Goal: Task Accomplishment & Management: Manage account settings

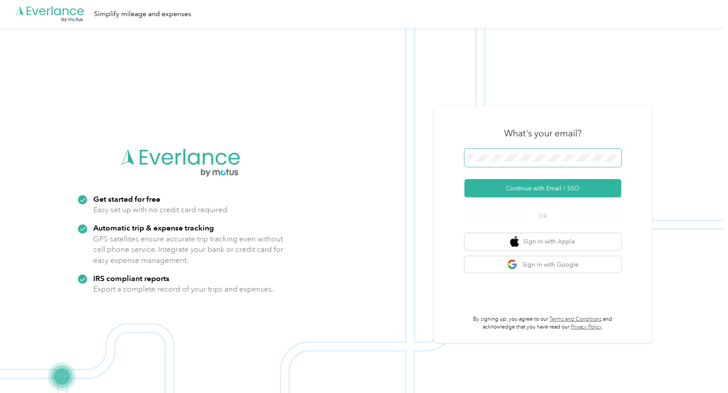
click at [464, 179] on button "Continue with Email / SSO" at bounding box center [542, 188] width 157 height 18
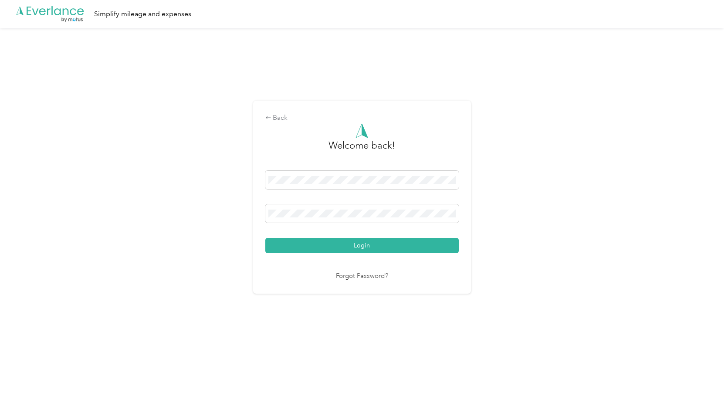
click at [265, 238] on button "Login" at bounding box center [361, 245] width 193 height 15
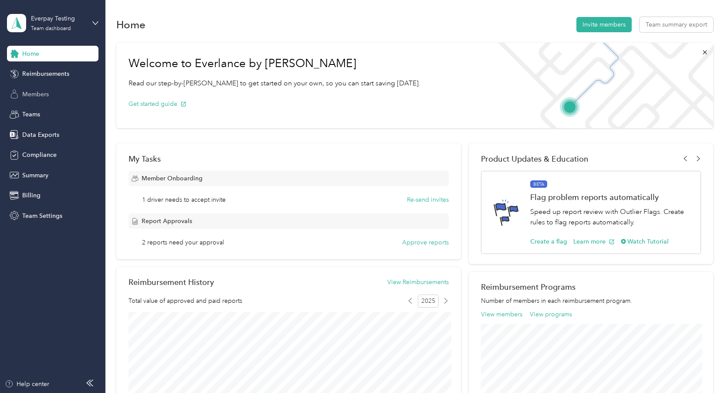
click at [60, 97] on div "Members" at bounding box center [52, 94] width 91 height 16
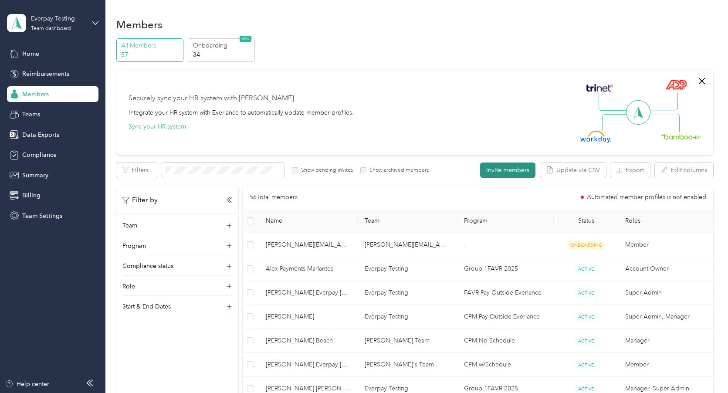
click at [531, 172] on button "Invite members" at bounding box center [507, 169] width 55 height 15
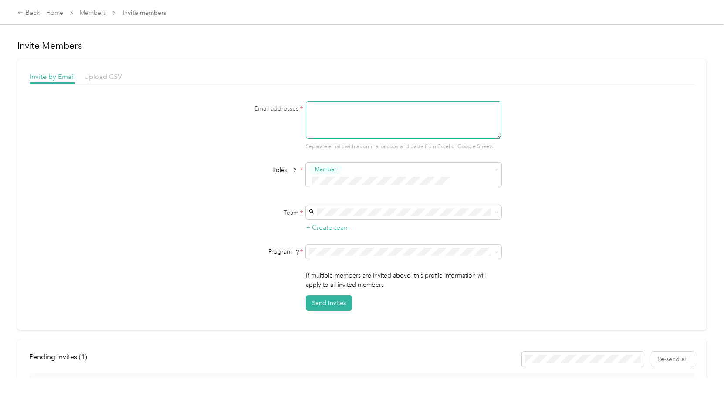
click at [330, 104] on textarea at bounding box center [404, 119] width 196 height 37
paste textarea "[EMAIL_ADDRESS][DOMAIN_NAME]"
type textarea "[EMAIL_ADDRESS][DOMAIN_NAME]"
click at [426, 300] on p "[PERSON_NAME] Team +2 more" at bounding box center [405, 302] width 183 height 9
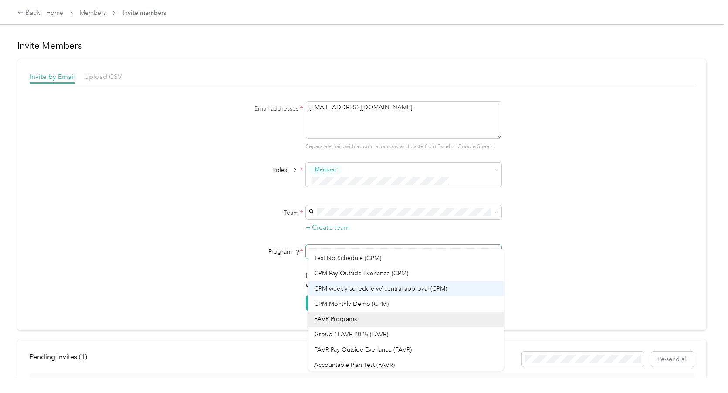
scroll to position [61, 0]
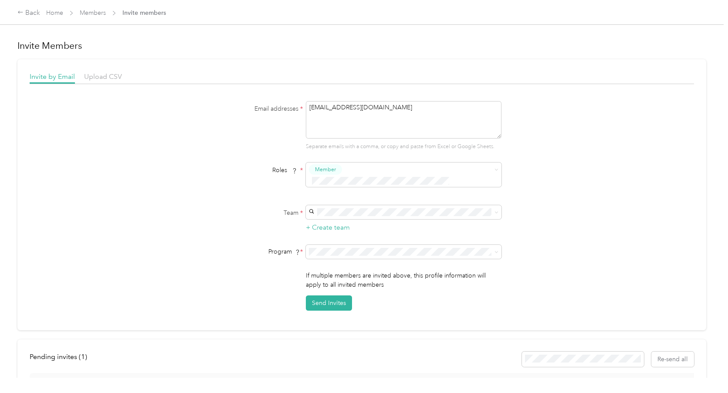
click at [408, 315] on div "Group 1FAVR 2025 (FAVR)" at bounding box center [405, 316] width 183 height 9
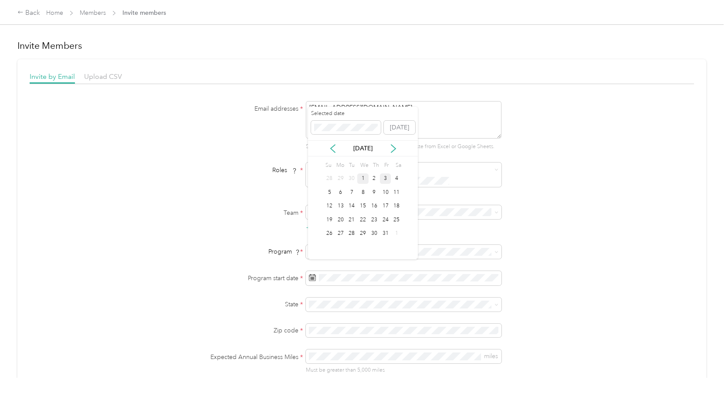
click at [365, 179] on div "1" at bounding box center [362, 178] width 11 height 11
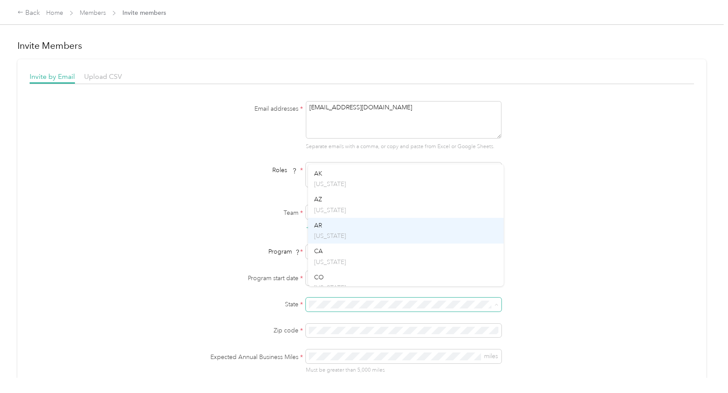
scroll to position [57, 0]
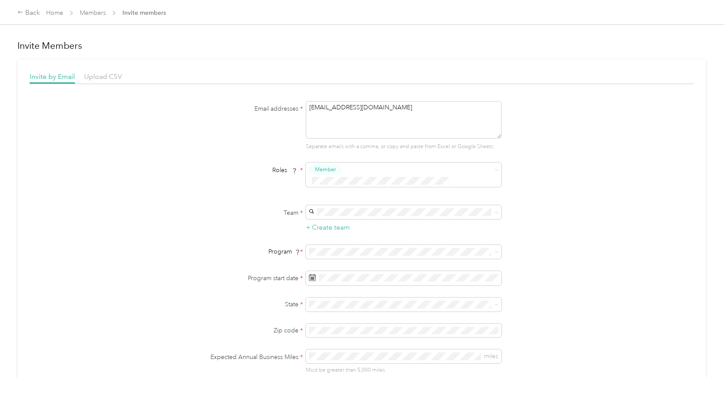
drag, startPoint x: 352, startPoint y: 247, endPoint x: 352, endPoint y: 252, distance: 5.2
click at [352, 247] on div "CA [US_STATE]" at bounding box center [405, 250] width 183 height 20
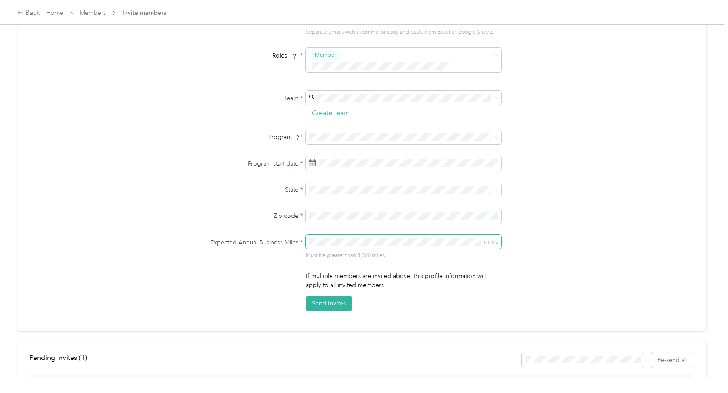
scroll to position [117, 0]
click at [325, 293] on button "Send Invites" at bounding box center [329, 300] width 46 height 15
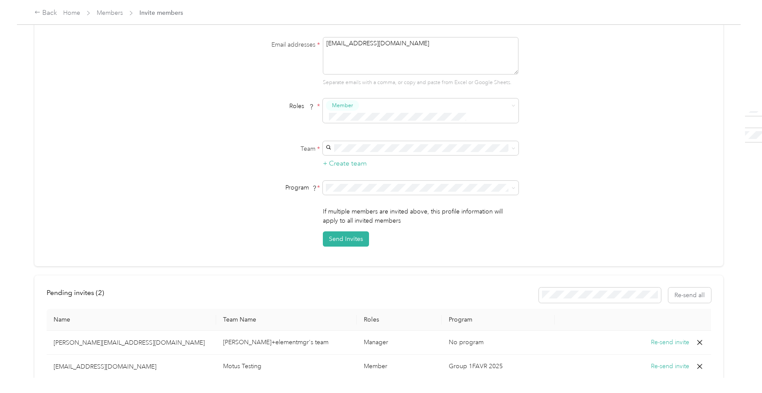
scroll to position [0, 0]
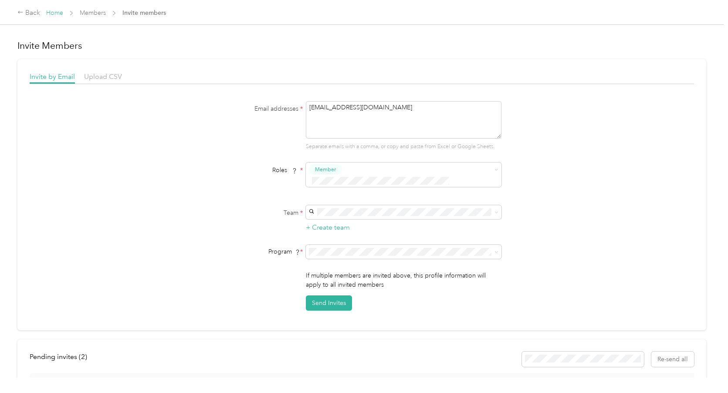
click at [54, 11] on link "Home" at bounding box center [54, 12] width 17 height 7
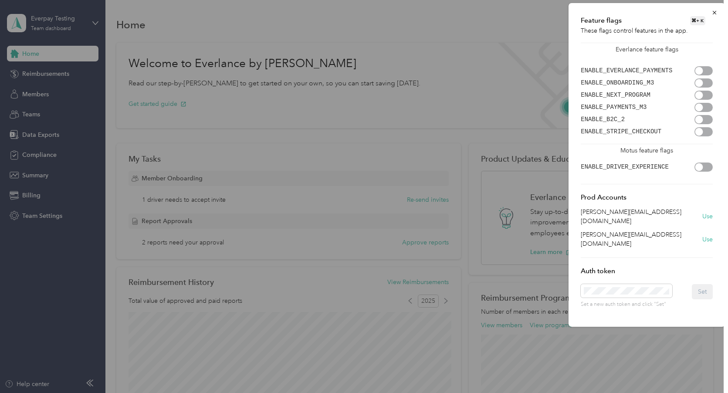
click at [705, 70] on div at bounding box center [703, 70] width 18 height 9
drag, startPoint x: 301, startPoint y: 145, endPoint x: 81, endPoint y: 132, distance: 219.9
click at [300, 145] on div at bounding box center [364, 196] width 728 height 393
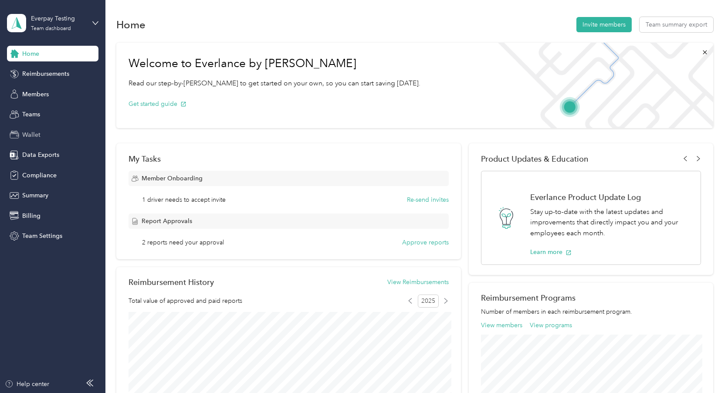
click at [30, 137] on span "Wallet" at bounding box center [31, 134] width 18 height 9
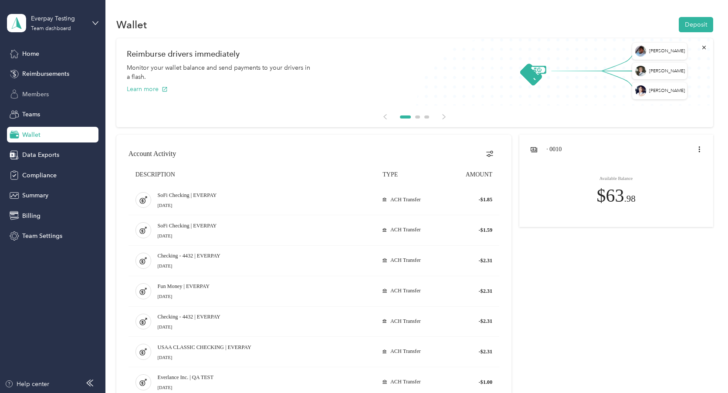
click at [30, 94] on span "Members" at bounding box center [35, 94] width 27 height 9
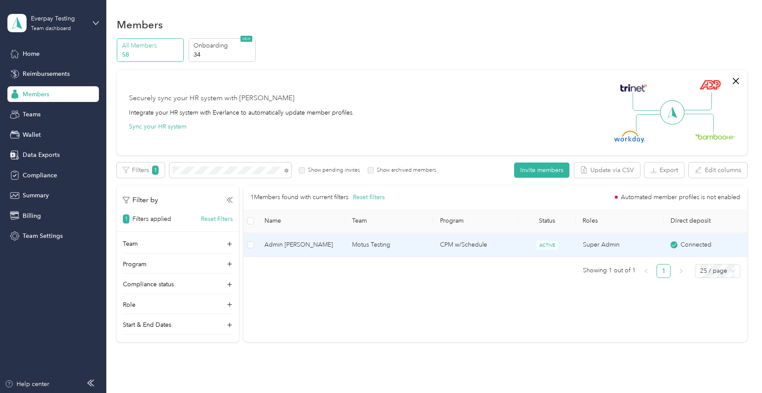
click at [330, 253] on td "Admin [PERSON_NAME]" at bounding box center [301, 245] width 88 height 24
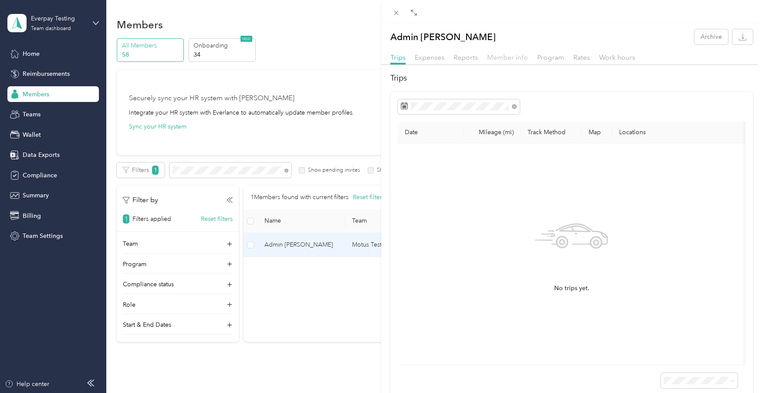
click at [497, 56] on span "Member info" at bounding box center [507, 57] width 41 height 8
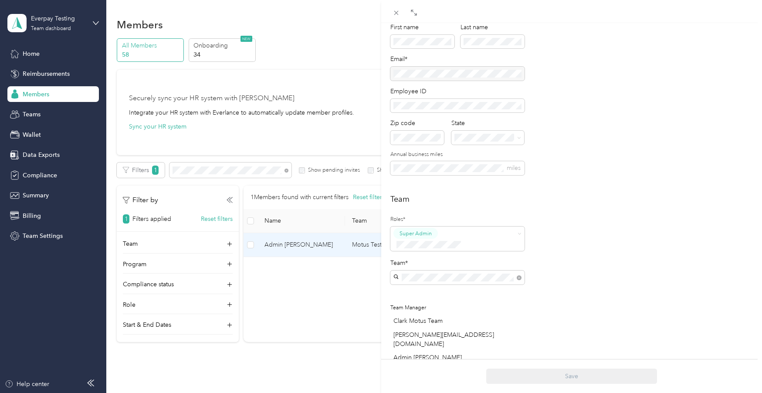
scroll to position [75, 0]
drag, startPoint x: 81, startPoint y: 8, endPoint x: 151, endPoint y: 26, distance: 72.3
click at [81, 8] on div "Admin [PERSON_NAME] Archive Trips Expenses Reports Member info Program Rates Wo…" at bounding box center [381, 196] width 762 height 393
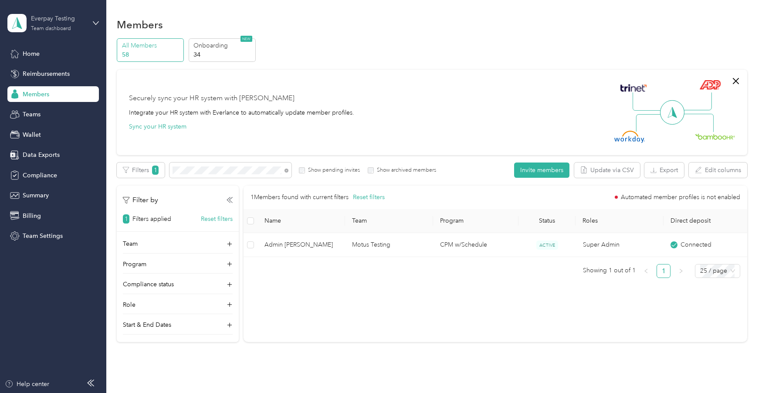
click at [51, 22] on div "Everpay Testing" at bounding box center [58, 18] width 54 height 9
click at [70, 89] on div "Personal dashboard" at bounding box center [124, 91] width 220 height 15
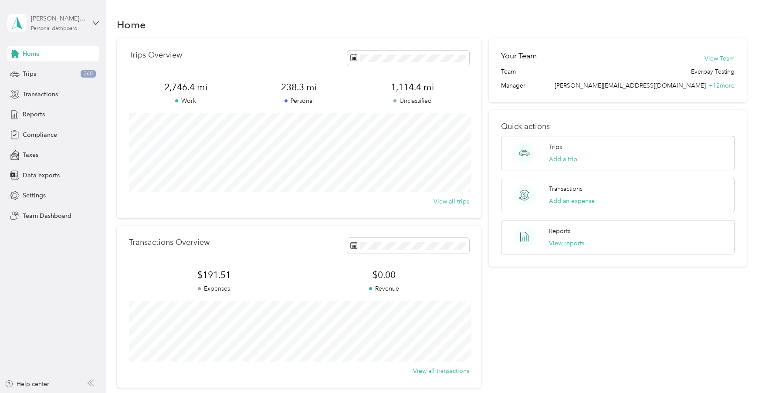
click at [65, 29] on div "Personal dashboard" at bounding box center [54, 28] width 47 height 5
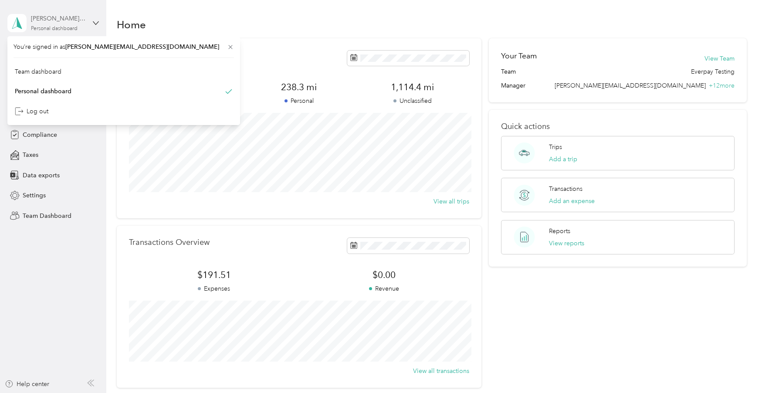
click at [67, 18] on div "[PERSON_NAME] [PERSON_NAME]" at bounding box center [58, 18] width 54 height 9
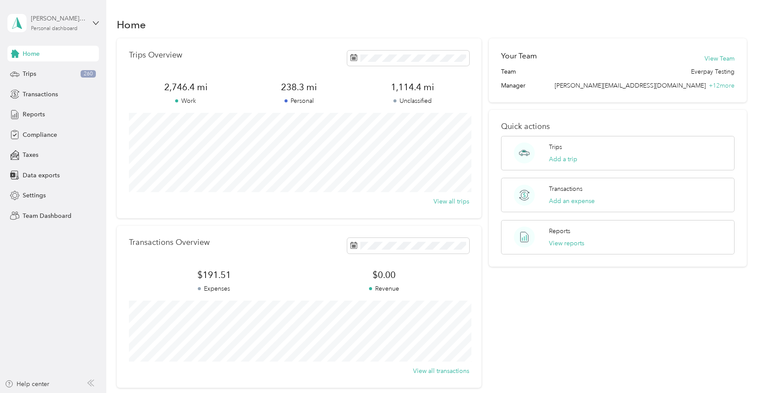
drag, startPoint x: 40, startPoint y: 20, endPoint x: 43, endPoint y: 28, distance: 8.4
click at [40, 20] on div "[PERSON_NAME] [PERSON_NAME]" at bounding box center [58, 18] width 54 height 9
click at [59, 70] on div "Team dashboard" at bounding box center [38, 71] width 47 height 9
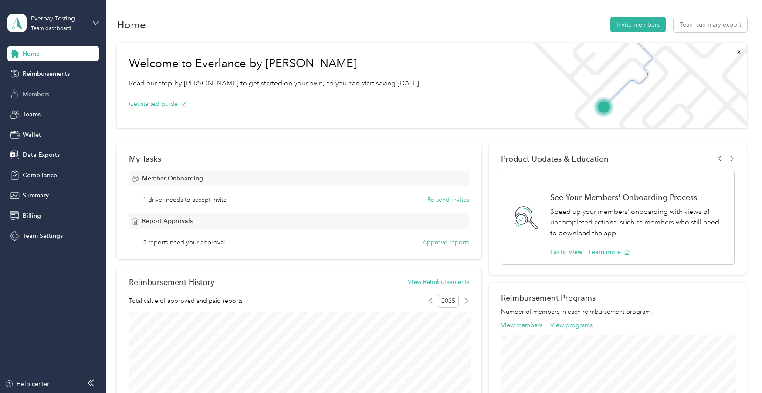
click at [60, 91] on div "Members" at bounding box center [52, 94] width 91 height 16
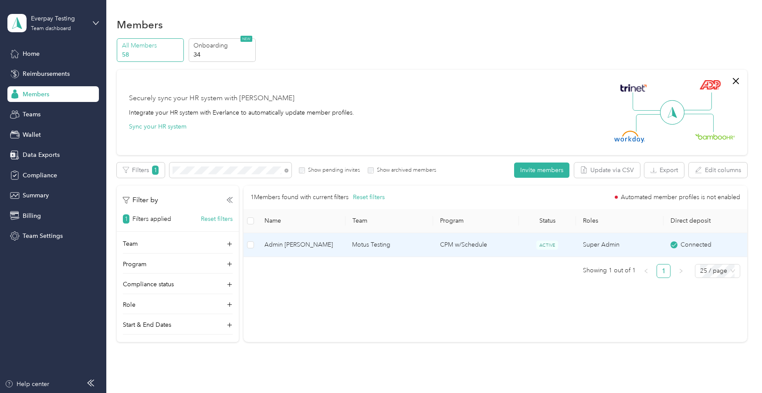
click at [336, 253] on td "Admin [PERSON_NAME]" at bounding box center [301, 245] width 88 height 24
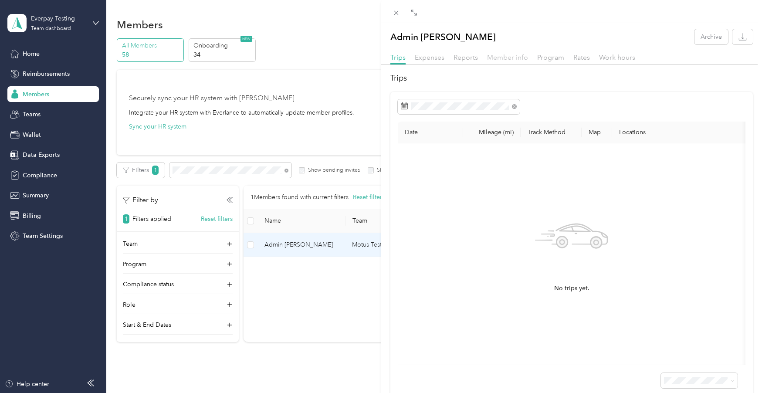
click at [500, 53] on span "Member info" at bounding box center [507, 57] width 41 height 8
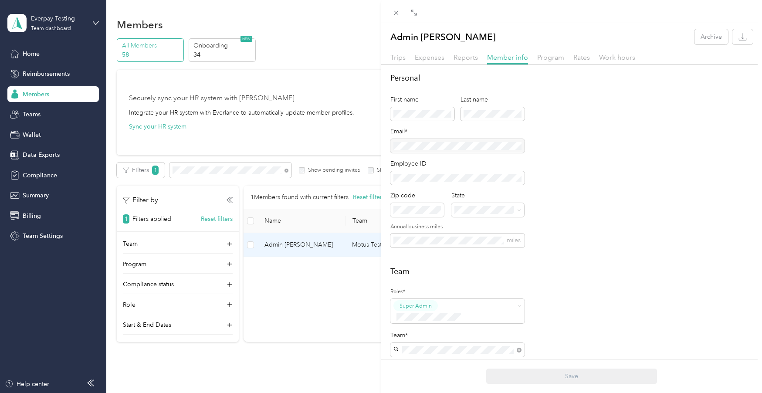
click at [402, 144] on div at bounding box center [457, 146] width 134 height 14
click at [429, 148] on div at bounding box center [457, 146] width 134 height 14
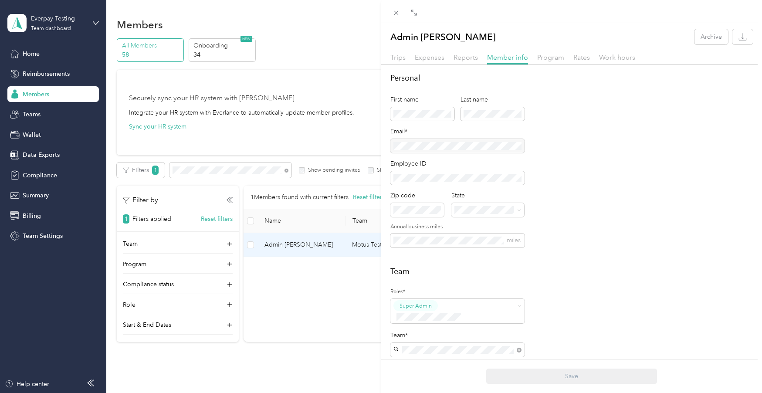
click at [429, 148] on div at bounding box center [457, 146] width 134 height 14
click at [425, 148] on div at bounding box center [457, 146] width 134 height 14
click at [400, 148] on div at bounding box center [457, 146] width 134 height 14
click at [400, 147] on div at bounding box center [457, 146] width 134 height 14
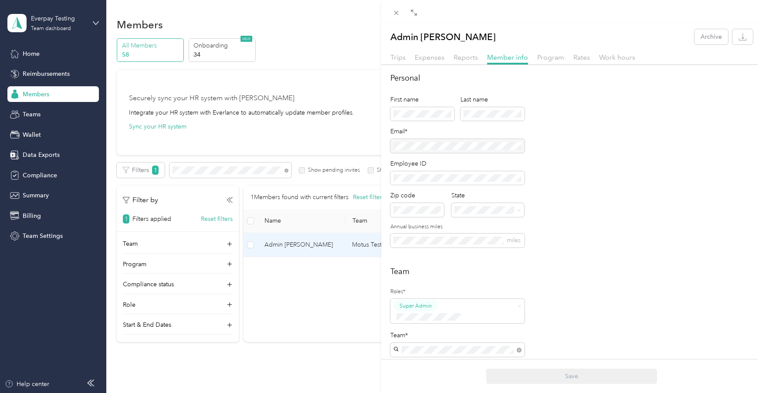
drag, startPoint x: 400, startPoint y: 147, endPoint x: 427, endPoint y: 146, distance: 27.5
click at [401, 147] on div at bounding box center [457, 146] width 134 height 14
click at [415, 151] on div at bounding box center [457, 146] width 134 height 14
click at [417, 149] on div at bounding box center [457, 146] width 134 height 14
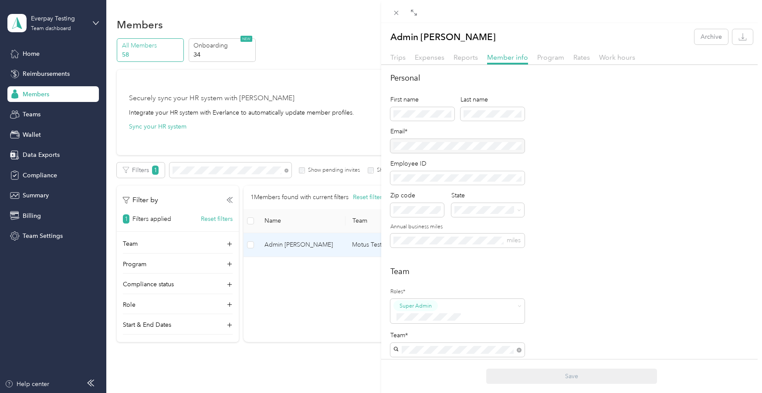
click at [417, 149] on div at bounding box center [457, 146] width 134 height 14
click at [477, 149] on div at bounding box center [457, 146] width 134 height 14
drag, startPoint x: 392, startPoint y: 11, endPoint x: 439, endPoint y: 47, distance: 59.0
click at [392, 12] on icon at bounding box center [395, 12] width 7 height 7
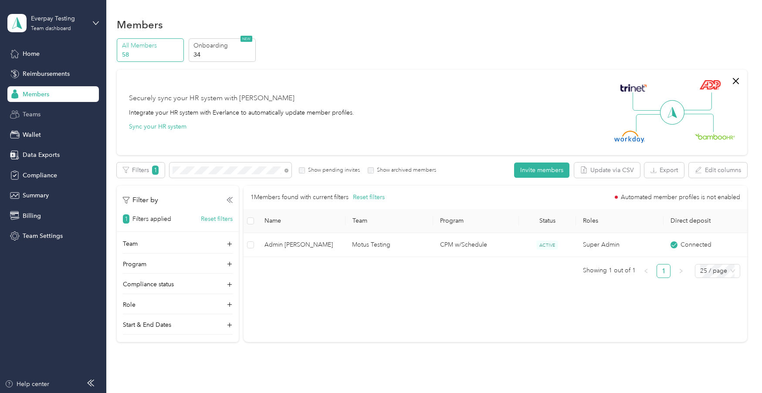
click at [28, 116] on span "Teams" at bounding box center [32, 114] width 18 height 9
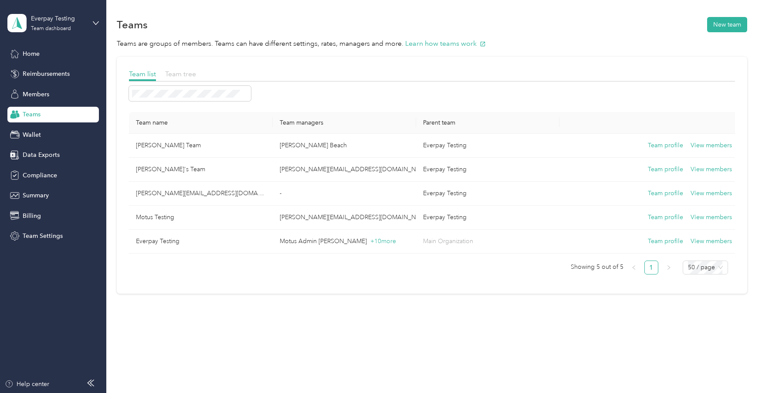
click at [190, 72] on span "Team tree" at bounding box center [180, 74] width 31 height 8
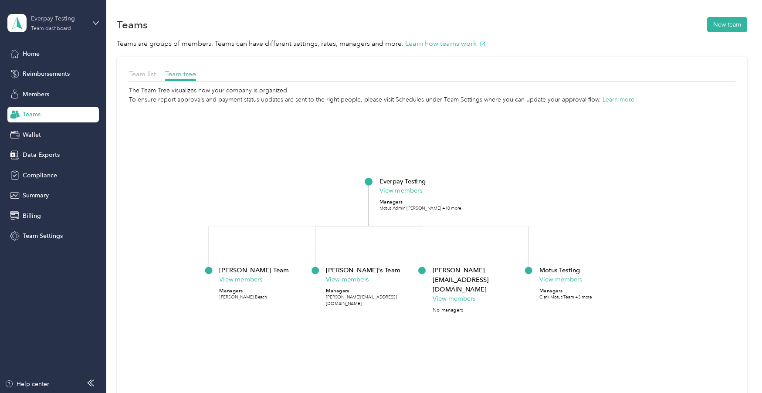
click at [64, 20] on div "Everpay Testing" at bounding box center [58, 18] width 54 height 9
click at [45, 93] on div "Personal dashboard" at bounding box center [124, 87] width 220 height 15
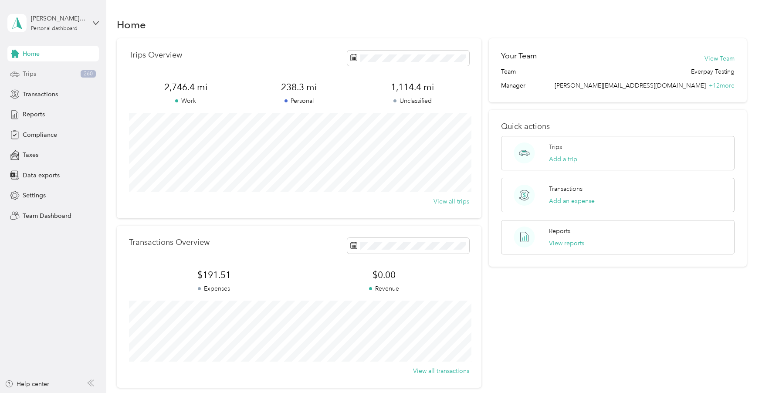
click at [30, 70] on span "Trips" at bounding box center [30, 73] width 14 height 9
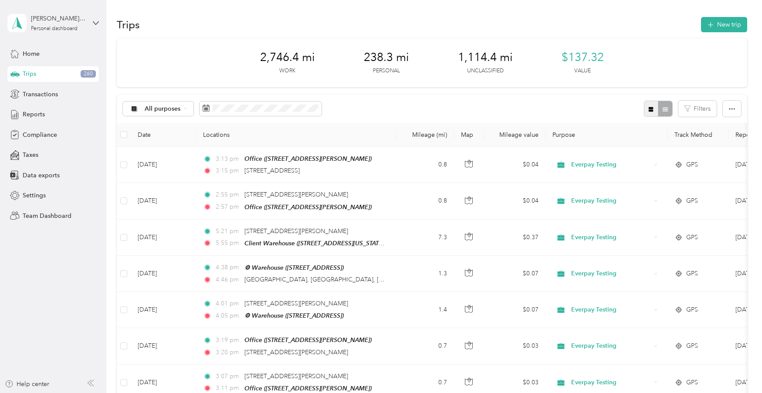
click at [654, 112] on icon "button" at bounding box center [651, 109] width 6 height 6
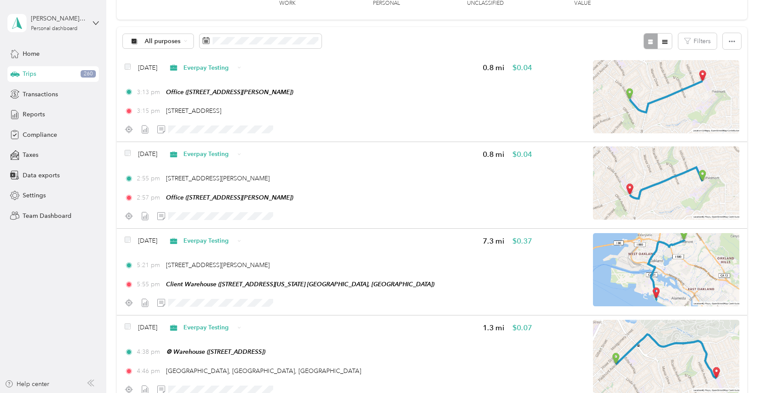
scroll to position [45, 0]
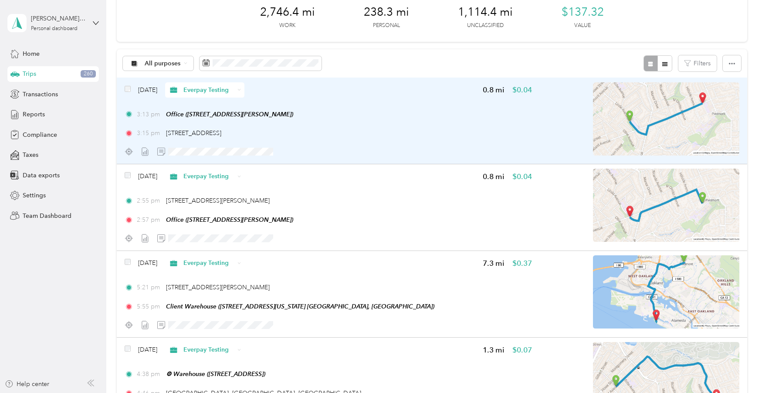
click at [244, 89] on div "Everpay Testing" at bounding box center [204, 89] width 79 height 15
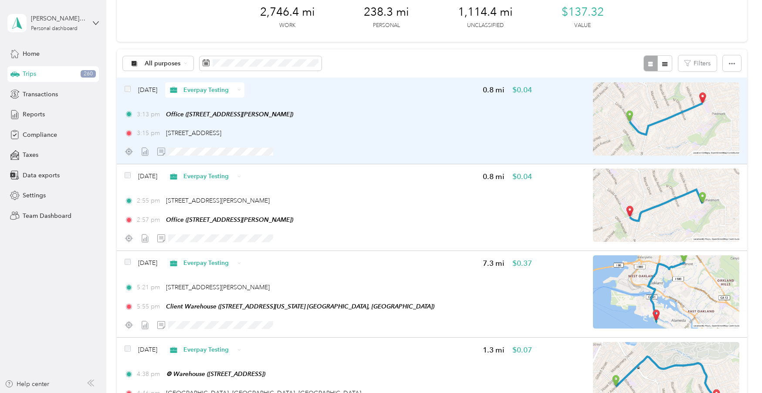
click at [228, 93] on span "Everpay Testing" at bounding box center [208, 89] width 51 height 9
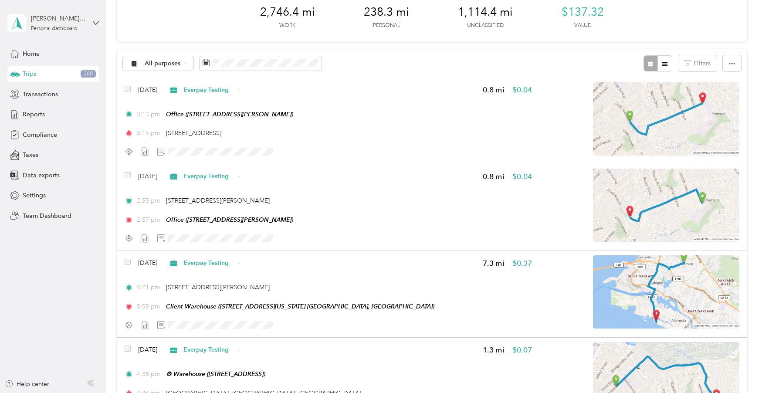
click at [387, 55] on div "All purposes Filters" at bounding box center [432, 63] width 630 height 28
drag, startPoint x: 31, startPoint y: 115, endPoint x: 43, endPoint y: 122, distance: 13.9
click at [31, 115] on span "Reports" at bounding box center [34, 114] width 22 height 9
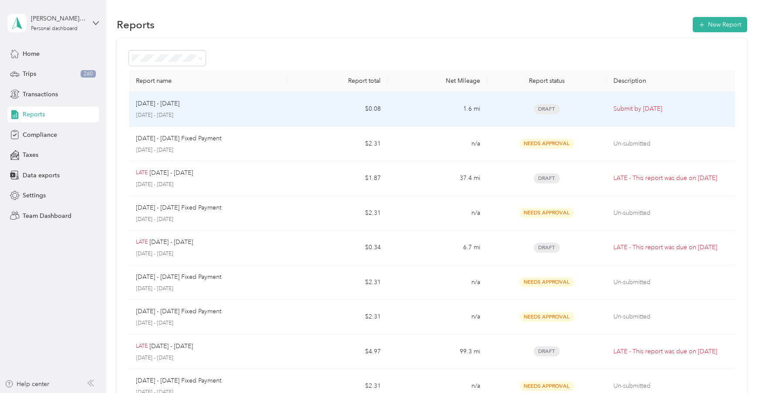
click at [205, 120] on td "[DATE] - [DATE] [DATE] - [DATE]" at bounding box center [208, 109] width 159 height 35
click at [179, 105] on p "[DATE] - [DATE]" at bounding box center [158, 104] width 44 height 10
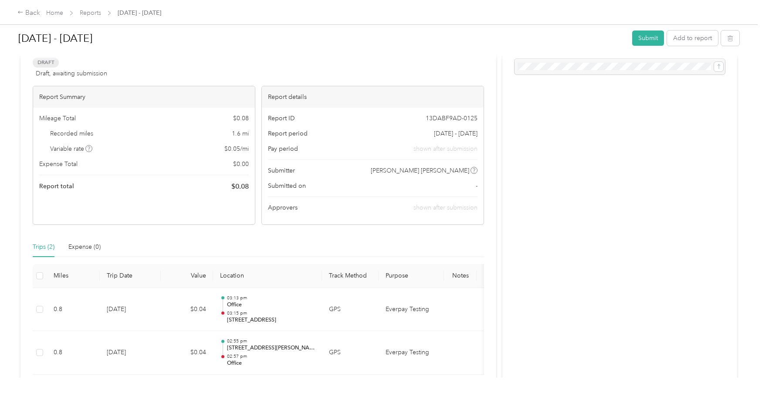
scroll to position [98, 0]
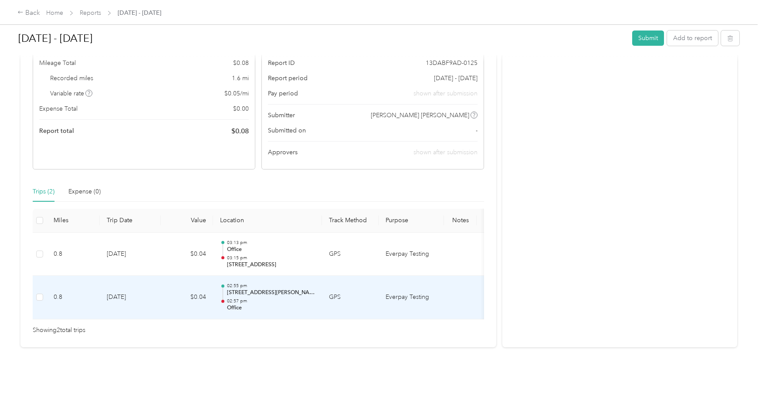
click at [35, 296] on td at bounding box center [40, 298] width 14 height 44
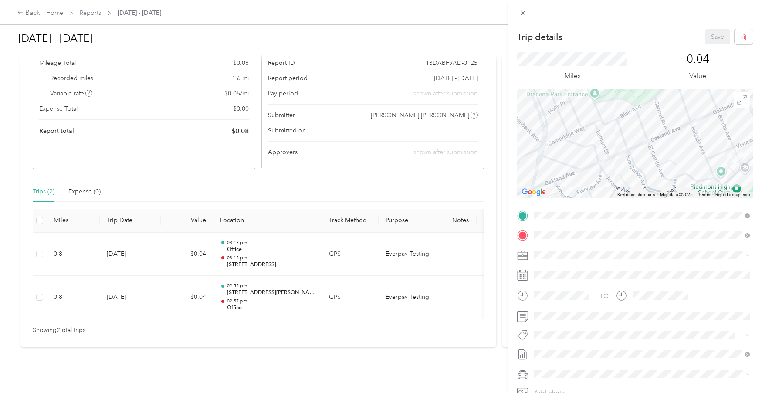
drag, startPoint x: 521, startPoint y: 12, endPoint x: 372, endPoint y: 164, distance: 212.2
click at [520, 12] on icon at bounding box center [522, 12] width 7 height 7
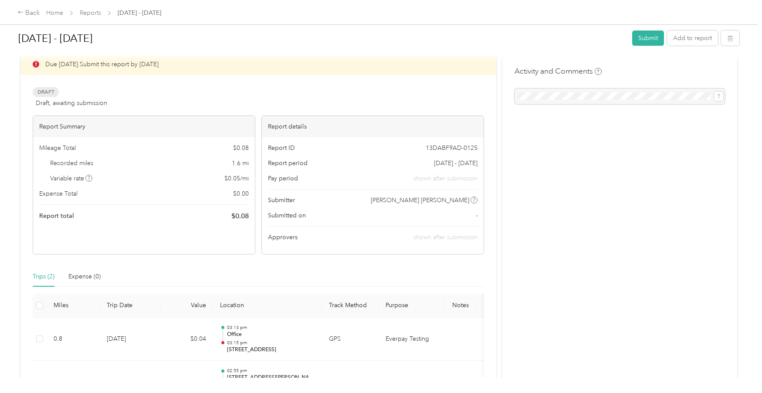
scroll to position [0, 0]
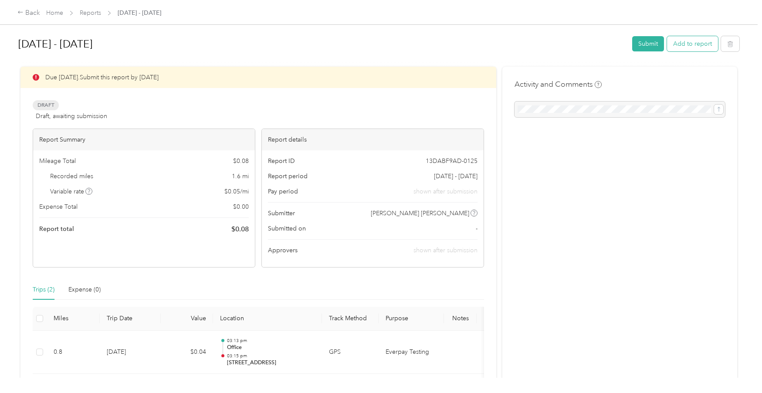
click at [699, 41] on button "Add to report" at bounding box center [692, 43] width 51 height 15
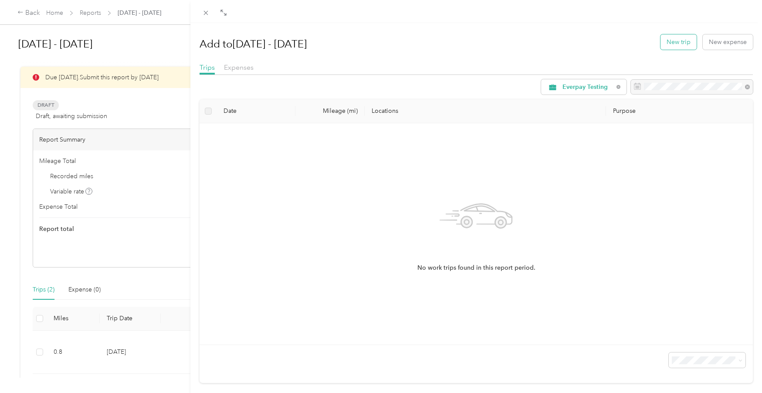
click at [686, 44] on button "New trip" at bounding box center [678, 41] width 36 height 15
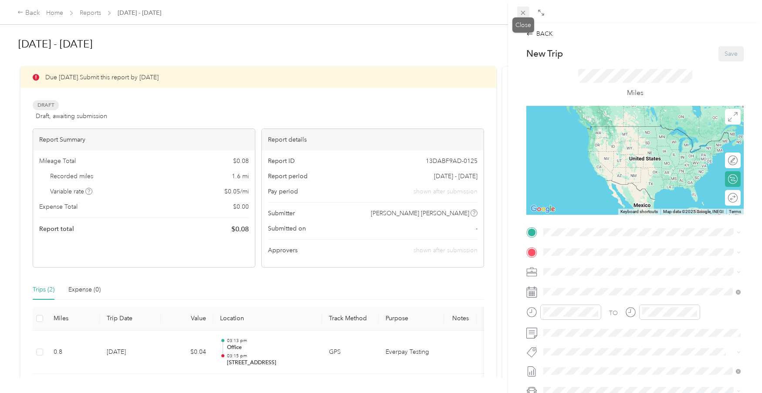
click at [518, 11] on span at bounding box center [523, 13] width 12 height 12
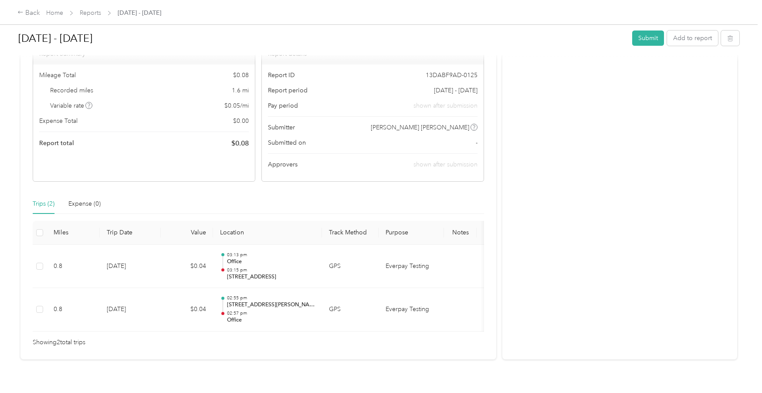
scroll to position [87, 0]
click at [85, 209] on div "Expense (0)" at bounding box center [84, 203] width 32 height 20
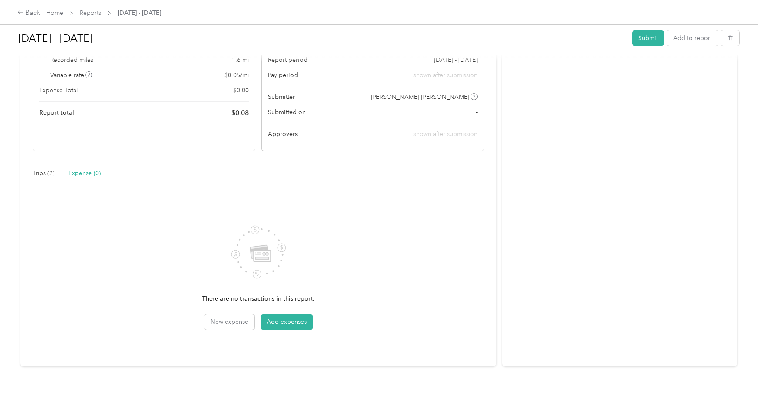
scroll to position [135, 0]
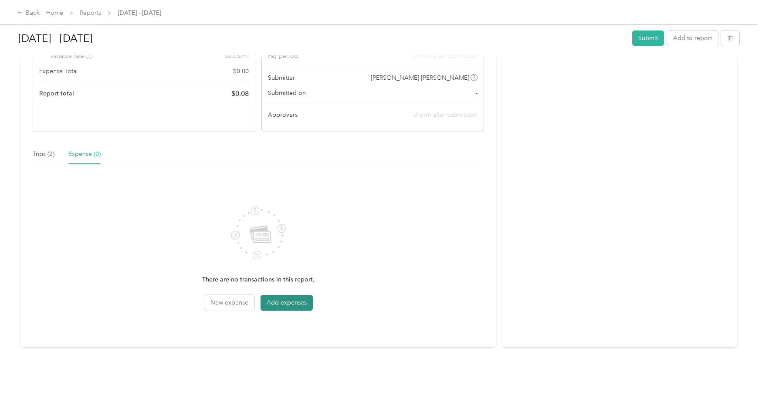
click at [301, 308] on button "Add expenses" at bounding box center [286, 303] width 52 height 16
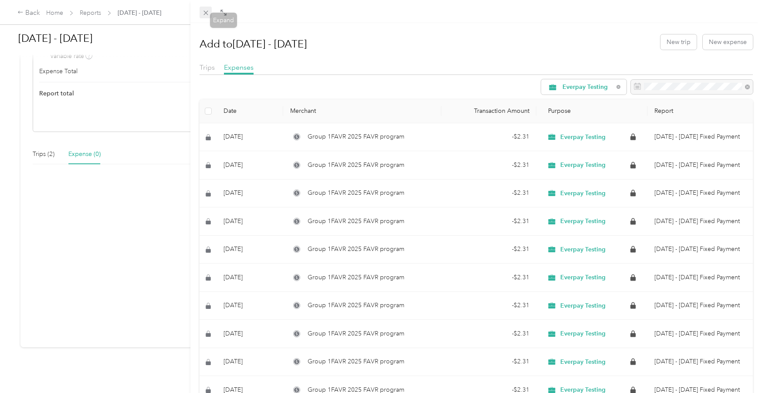
click at [204, 8] on span at bounding box center [205, 13] width 12 height 12
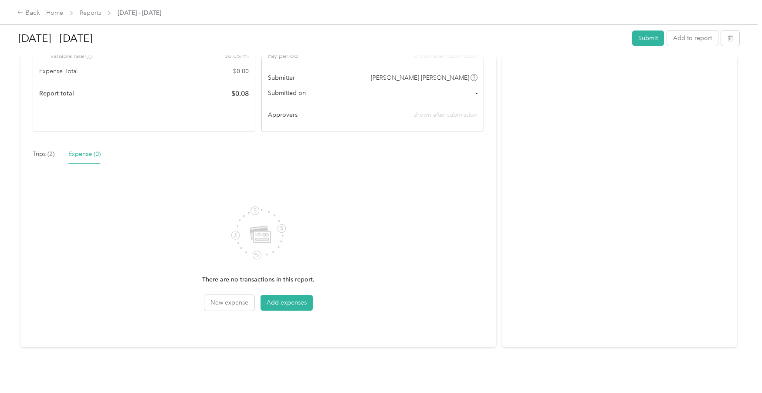
click at [53, 12] on link "Home" at bounding box center [54, 12] width 17 height 7
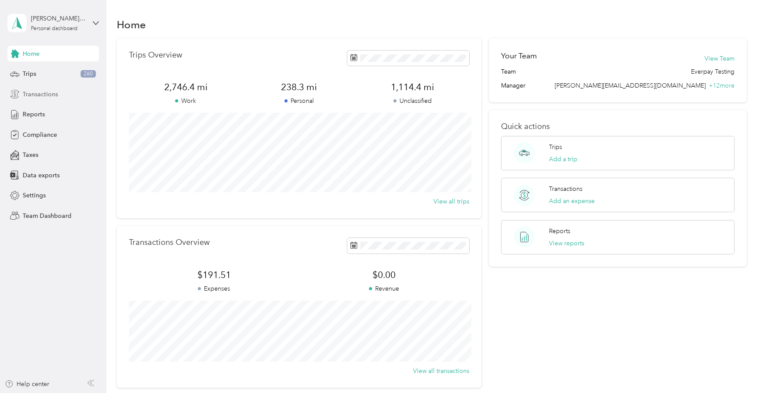
click at [42, 92] on span "Transactions" at bounding box center [40, 94] width 35 height 9
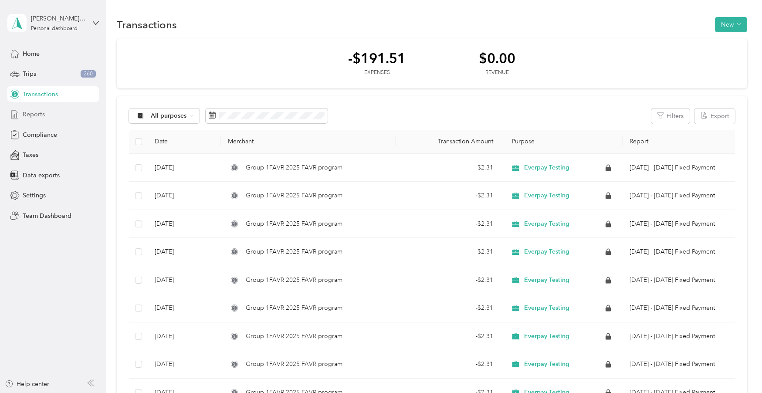
click at [32, 118] on span "Reports" at bounding box center [34, 114] width 22 height 9
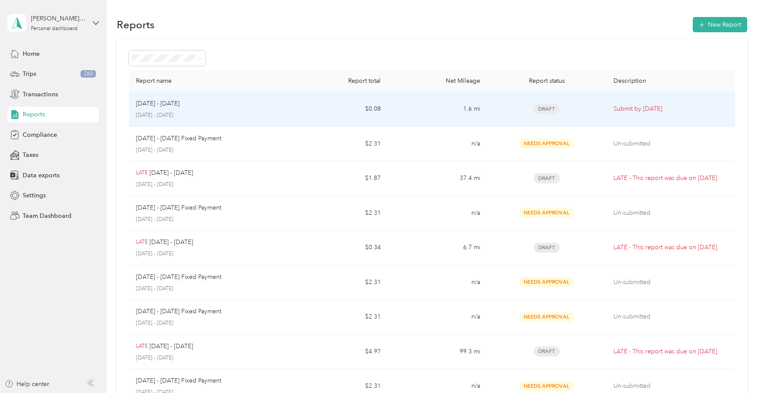
click at [232, 114] on p "[DATE] - [DATE]" at bounding box center [208, 116] width 145 height 8
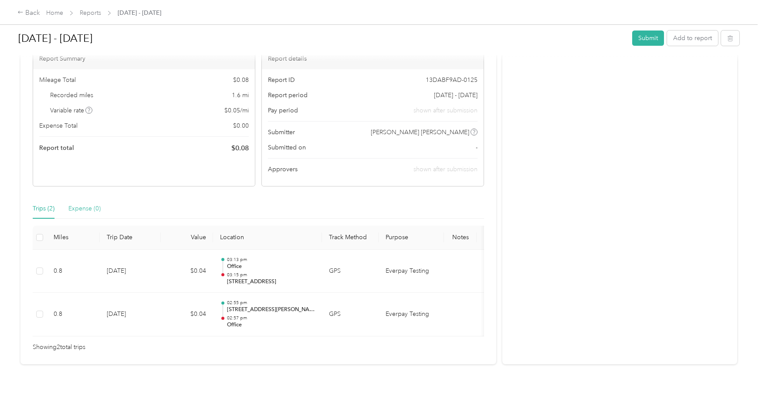
click at [85, 201] on div "Expense (0)" at bounding box center [84, 209] width 32 height 20
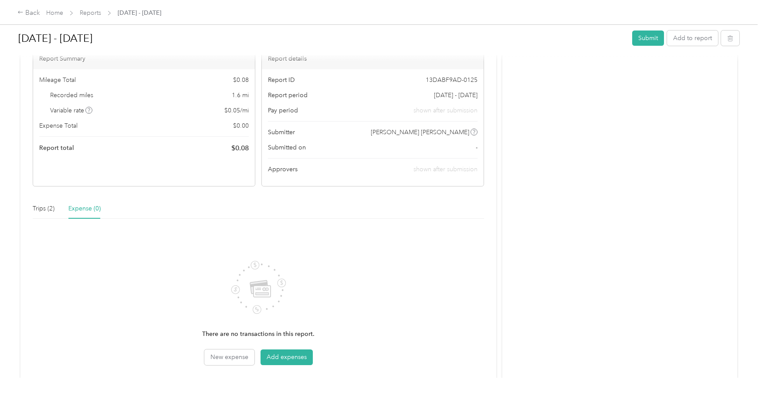
scroll to position [81, 0]
click at [305, 357] on button "Add expenses" at bounding box center [286, 358] width 52 height 16
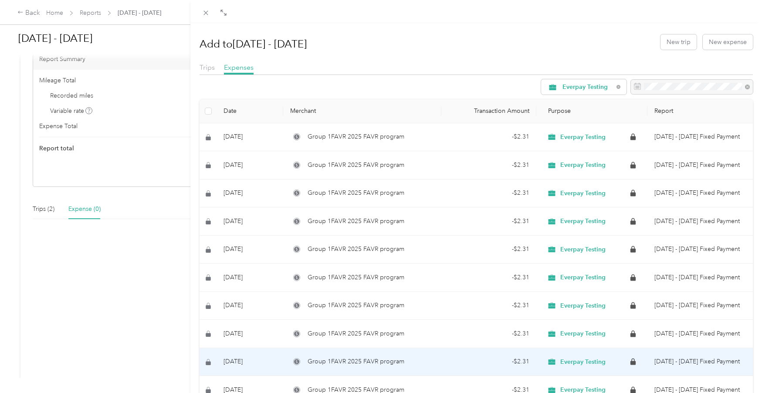
scroll to position [1, 0]
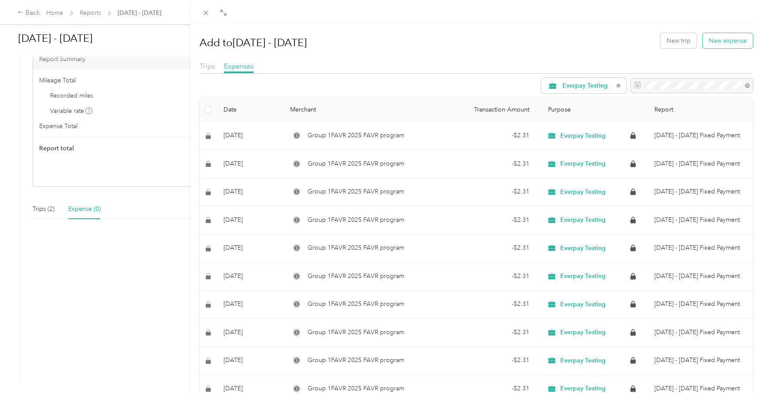
click at [727, 41] on button "New expense" at bounding box center [728, 40] width 50 height 15
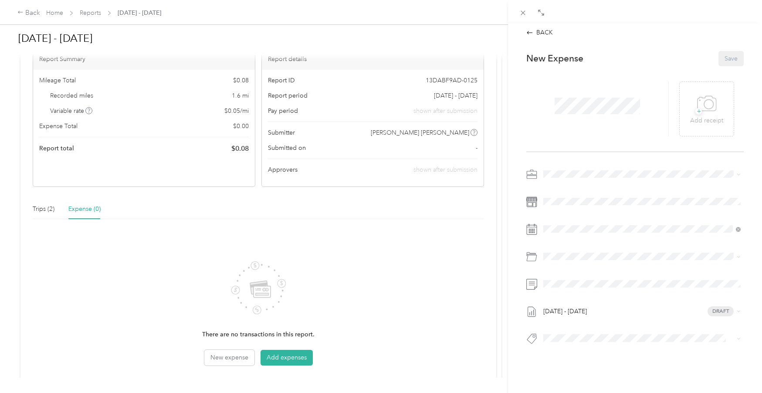
click at [624, 291] on div "Office Supplies GL-1234" at bounding box center [652, 293] width 171 height 20
drag, startPoint x: 512, startPoint y: 283, endPoint x: 527, endPoint y: 306, distance: 27.6
click at [512, 283] on div "BACK This expense cannot be edited because it is either under review, approved,…" at bounding box center [635, 219] width 254 height 393
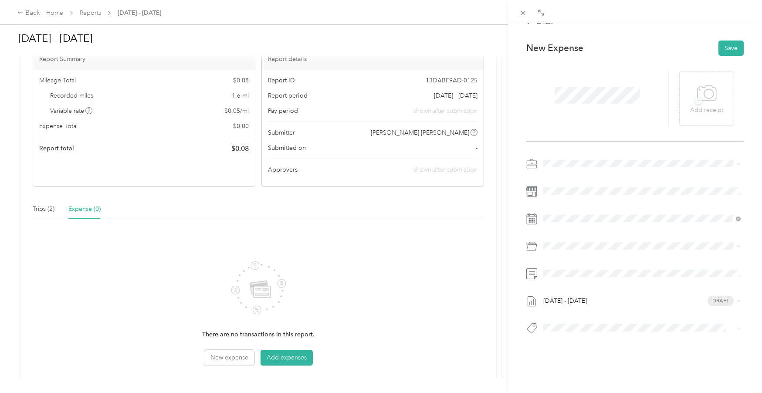
drag, startPoint x: 516, startPoint y: 249, endPoint x: 548, endPoint y: 260, distance: 34.7
click at [516, 249] on div "BACK This expense cannot be edited because it is either under review, approved,…" at bounding box center [635, 219] width 254 height 393
click at [581, 290] on button "Job Code 1" at bounding box center [566, 295] width 41 height 11
click at [596, 277] on div "Job Code" at bounding box center [641, 277] width 191 height 11
click at [521, 10] on icon at bounding box center [522, 12] width 7 height 7
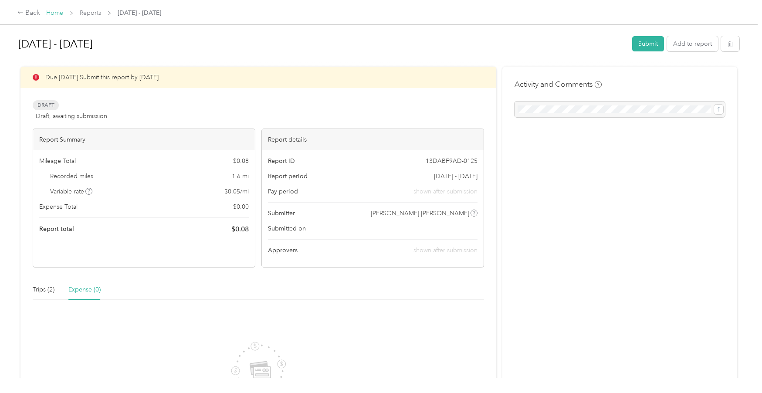
click at [55, 11] on link "Home" at bounding box center [54, 12] width 17 height 7
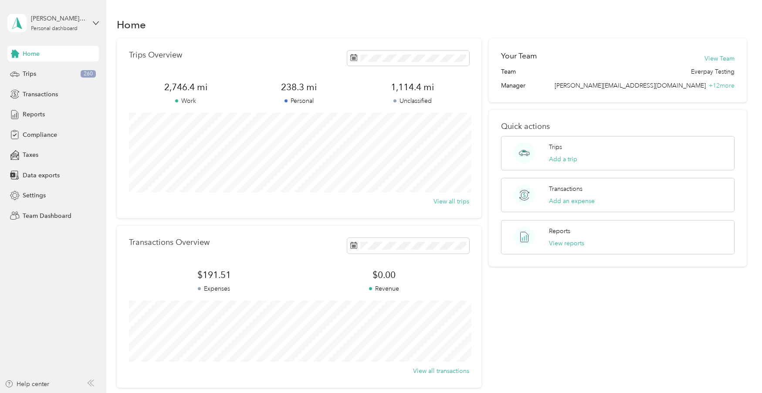
click at [62, 30] on div "Personal dashboard" at bounding box center [54, 28] width 47 height 5
click at [82, 262] on aside "[PERSON_NAME] EverPay [PERSON_NAME] Personal dashboard Home Trips 260 Transacti…" at bounding box center [53, 196] width 106 height 393
click at [38, 24] on div "[PERSON_NAME] [PERSON_NAME] Personal dashboard" at bounding box center [58, 22] width 54 height 17
click at [48, 72] on div "Team dashboard" at bounding box center [38, 68] width 47 height 9
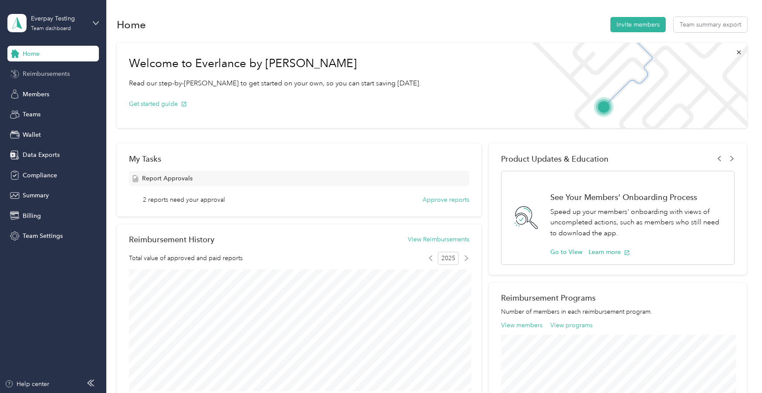
click at [44, 72] on span "Reimbursements" at bounding box center [46, 73] width 47 height 9
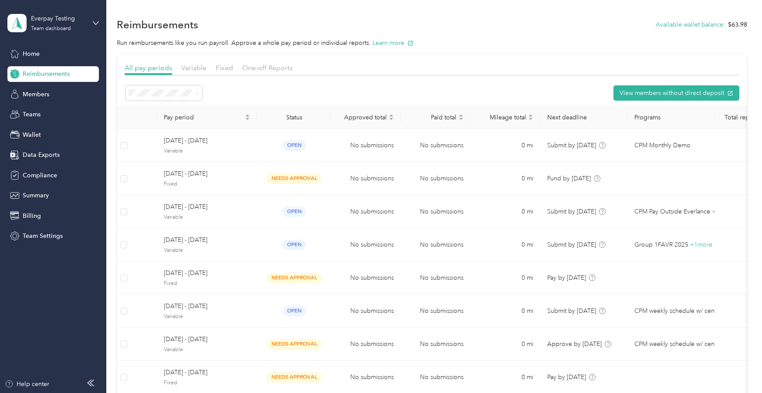
click at [36, 232] on span "Team Settings" at bounding box center [43, 235] width 40 height 9
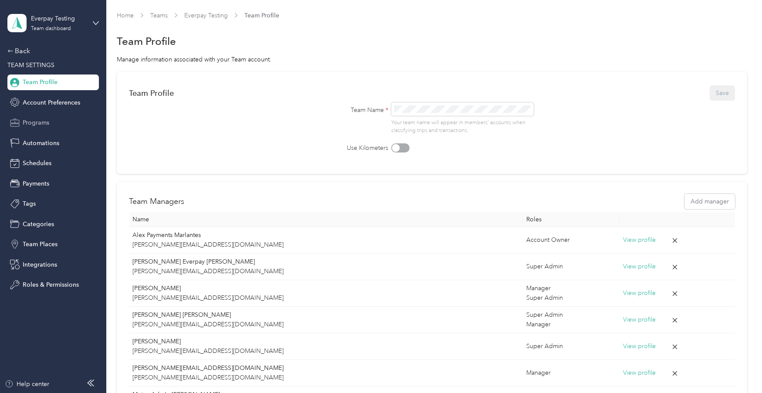
click at [39, 123] on span "Programs" at bounding box center [36, 122] width 27 height 9
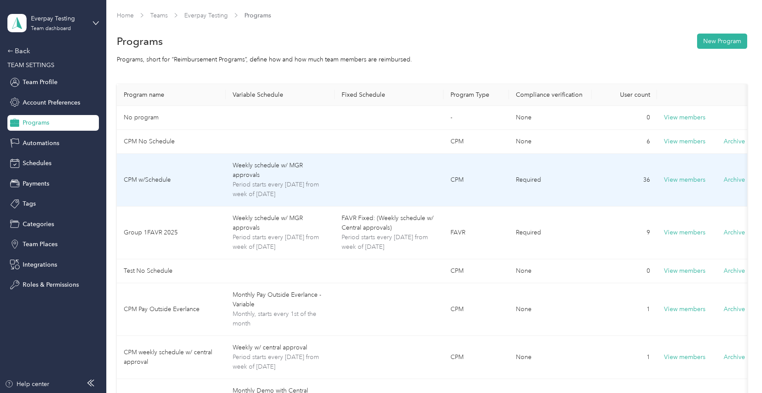
click at [167, 181] on td "CPM w/Schedule" at bounding box center [171, 180] width 109 height 53
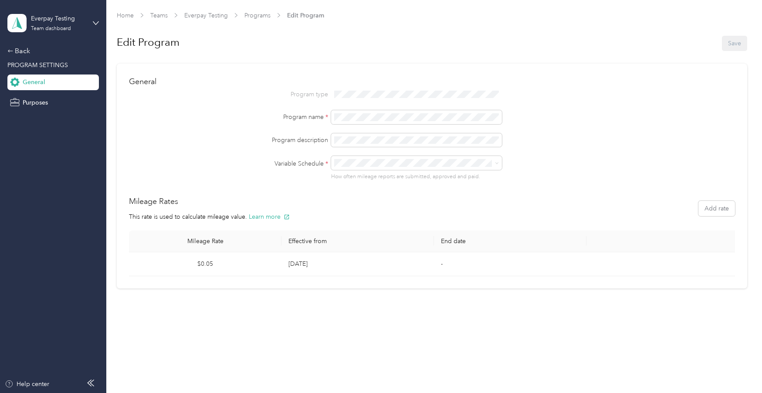
click at [727, 205] on div "General Program type Program name * Program description Variable Schedule * How…" at bounding box center [432, 176] width 630 height 225
click at [727, 209] on button "Add rate" at bounding box center [716, 208] width 37 height 15
click at [312, 149] on icon at bounding box center [313, 150] width 4 height 8
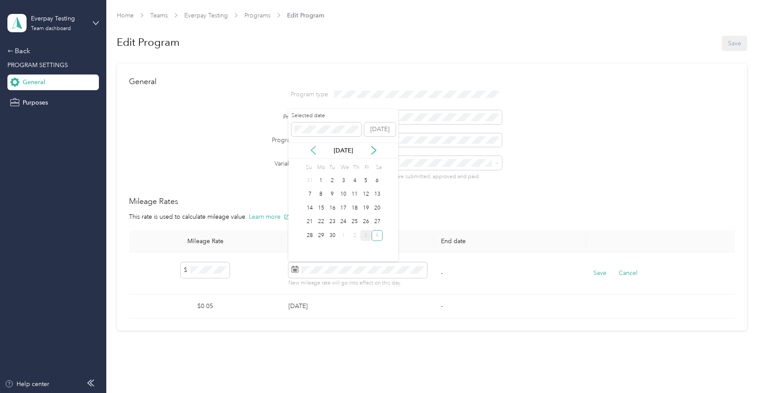
click at [311, 149] on icon at bounding box center [313, 150] width 4 height 8
click at [333, 182] on div "1" at bounding box center [332, 180] width 11 height 11
drag, startPoint x: 595, startPoint y: 271, endPoint x: 593, endPoint y: 283, distance: 11.6
click at [595, 271] on button "Save" at bounding box center [599, 273] width 13 height 10
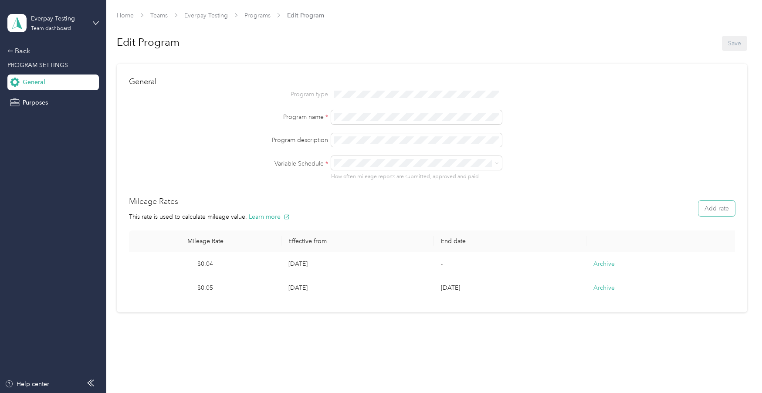
drag, startPoint x: 727, startPoint y: 209, endPoint x: 717, endPoint y: 210, distance: 9.7
click at [727, 209] on button "Add rate" at bounding box center [716, 208] width 37 height 15
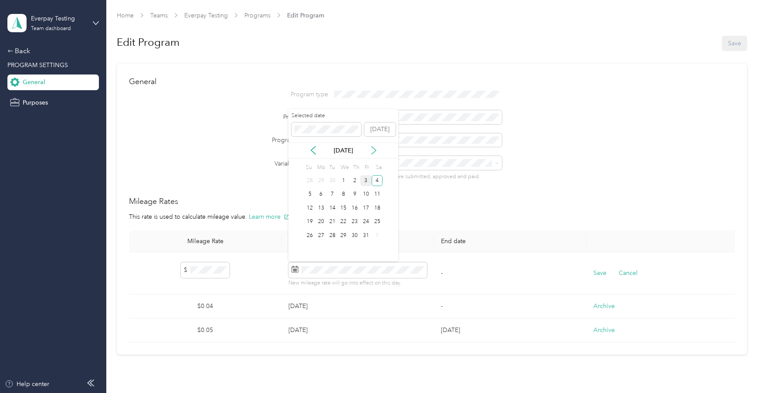
click at [374, 148] on icon at bounding box center [374, 150] width 4 height 8
click at [681, 136] on div at bounding box center [507, 140] width 353 height 14
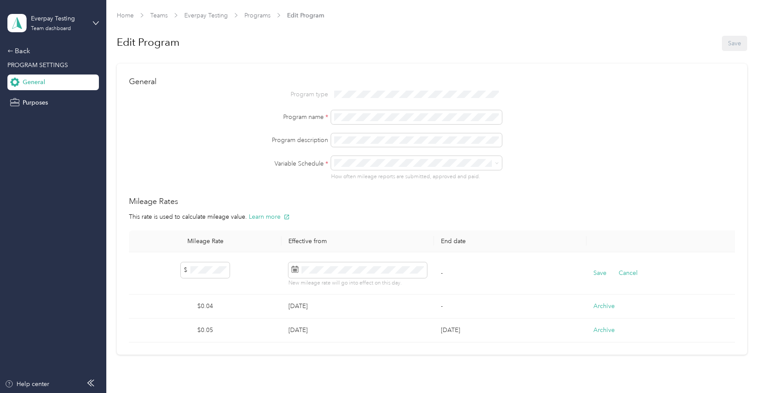
click at [620, 273] on button "Cancel" at bounding box center [628, 273] width 19 height 10
click at [264, 18] on link "Programs" at bounding box center [257, 15] width 26 height 7
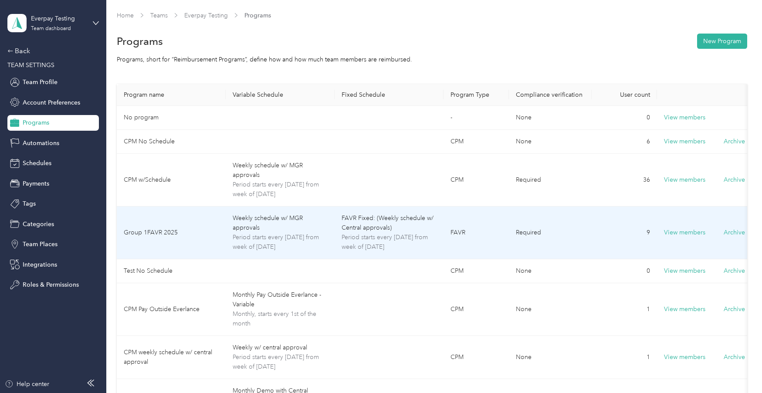
click at [213, 236] on td "Group 1FAVR 2025" at bounding box center [171, 232] width 109 height 53
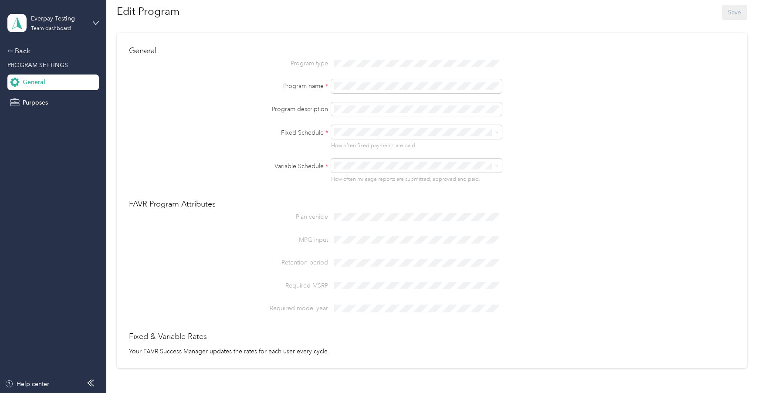
scroll to position [30, 0]
click at [374, 307] on div "Plan vehicle MPG input Retention period Required MSRP Required model year" at bounding box center [431, 263] width 605 height 105
click at [316, 269] on div "Retention period" at bounding box center [431, 264] width 605 height 14
drag, startPoint x: 299, startPoint y: 217, endPoint x: 394, endPoint y: 304, distance: 128.9
click at [395, 304] on div "Plan vehicle MPG input Retention period Required MSRP Required model year" at bounding box center [431, 263] width 605 height 105
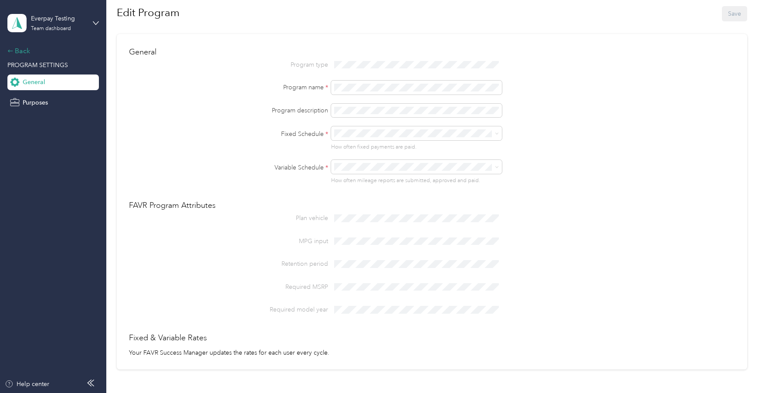
click at [23, 52] on div "Back" at bounding box center [50, 51] width 87 height 10
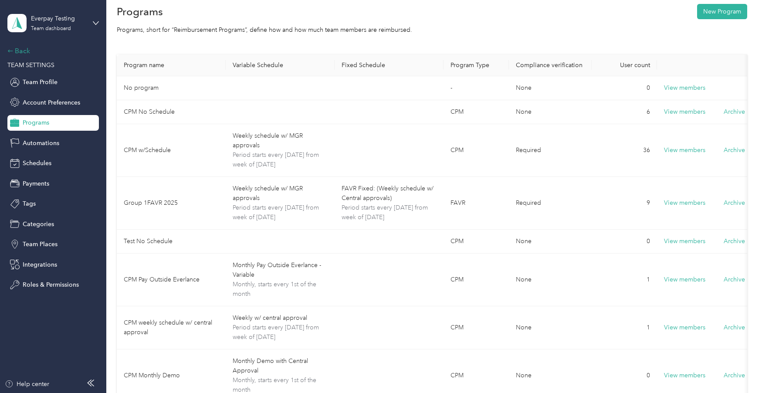
click at [20, 51] on div "Back" at bounding box center [50, 51] width 87 height 10
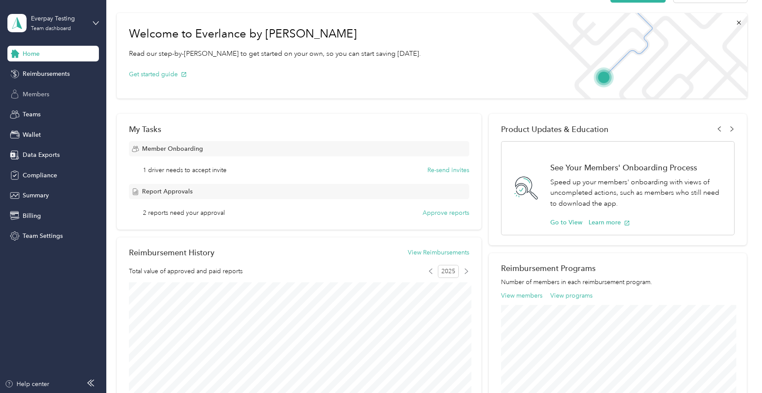
click at [38, 95] on span "Members" at bounding box center [36, 94] width 27 height 9
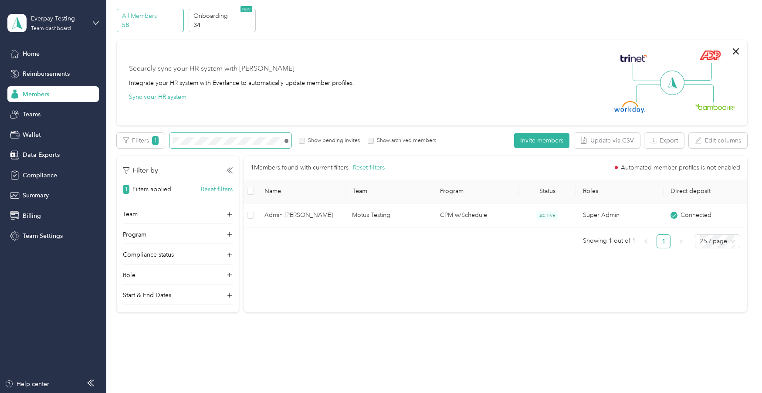
click at [286, 139] on icon at bounding box center [286, 141] width 4 height 4
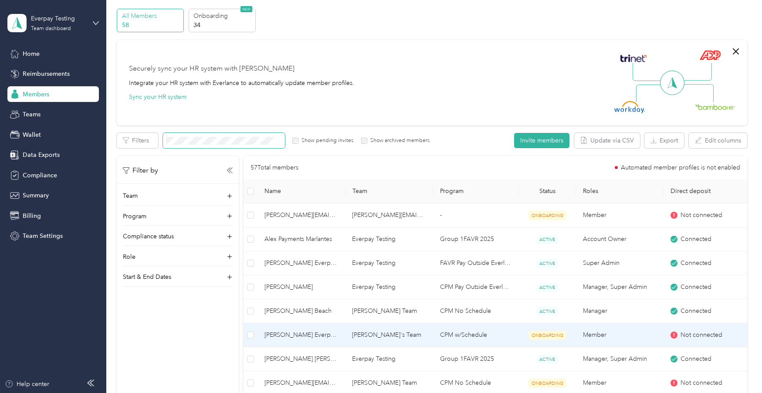
scroll to position [40, 0]
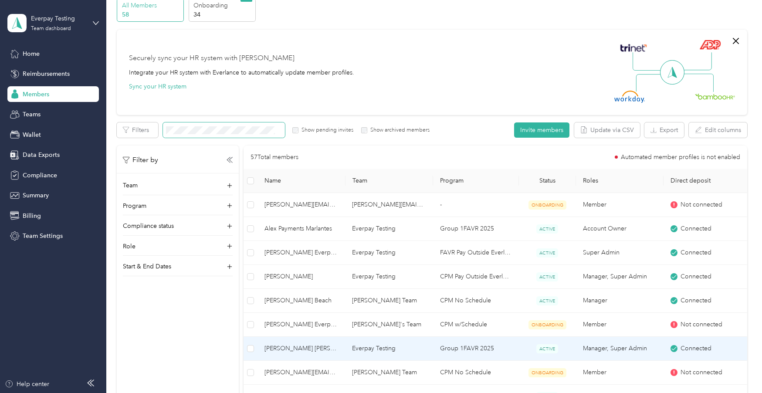
click at [379, 348] on td "Everpay Testing" at bounding box center [389, 349] width 88 height 24
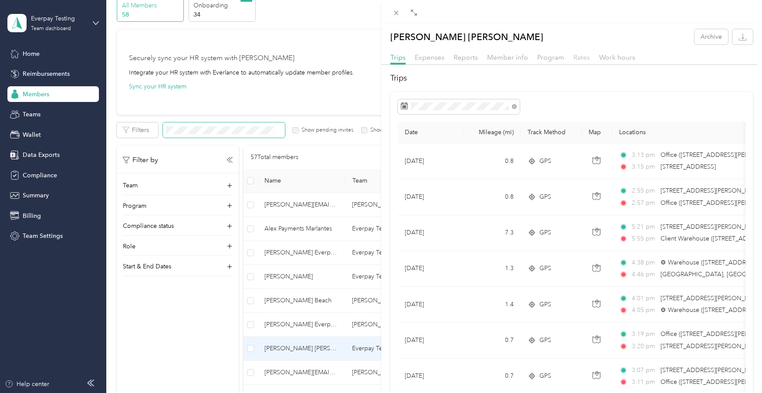
click at [576, 55] on span "Rates" at bounding box center [581, 57] width 17 height 8
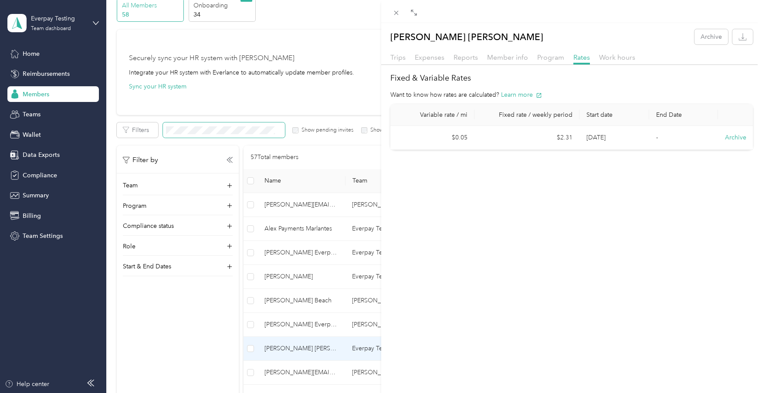
click at [541, 116] on th "Fixed rate / weekly period" at bounding box center [526, 115] width 105 height 22
click at [396, 15] on icon at bounding box center [395, 12] width 7 height 7
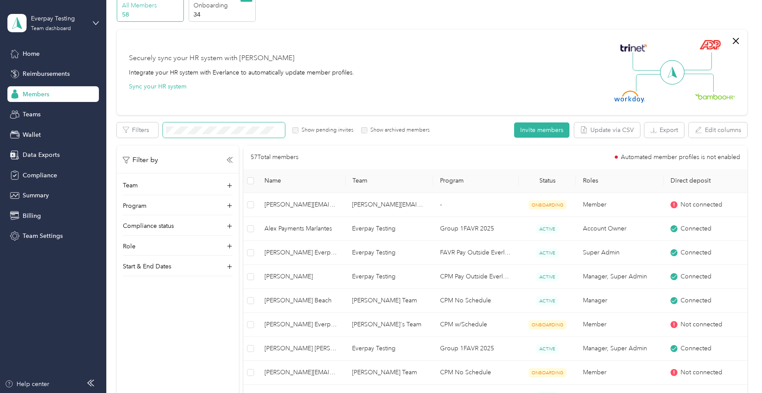
scroll to position [40, 0]
